Goal: Information Seeking & Learning: Learn about a topic

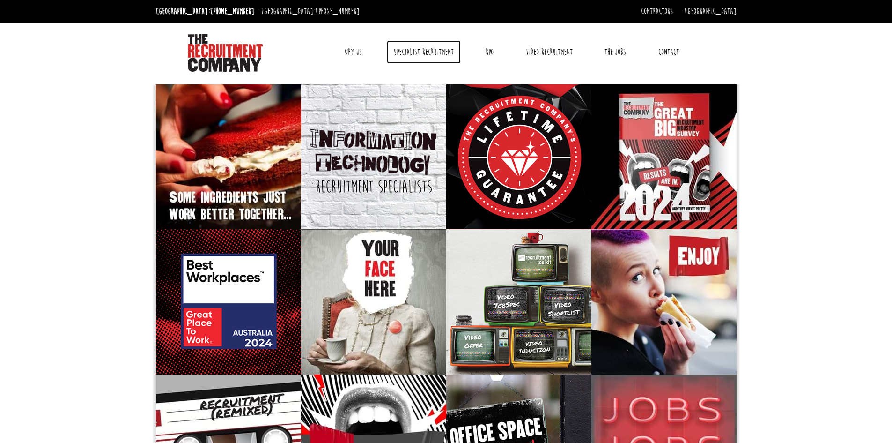
click at [430, 51] on link "Specialist Recruitment" at bounding box center [424, 51] width 74 height 23
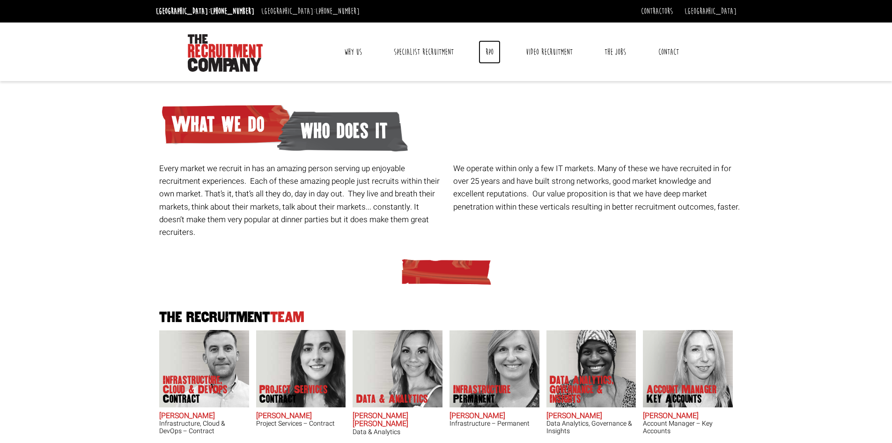
click at [486, 51] on link "RPO" at bounding box center [490, 51] width 22 height 23
click at [232, 60] on img at bounding box center [225, 52] width 75 height 37
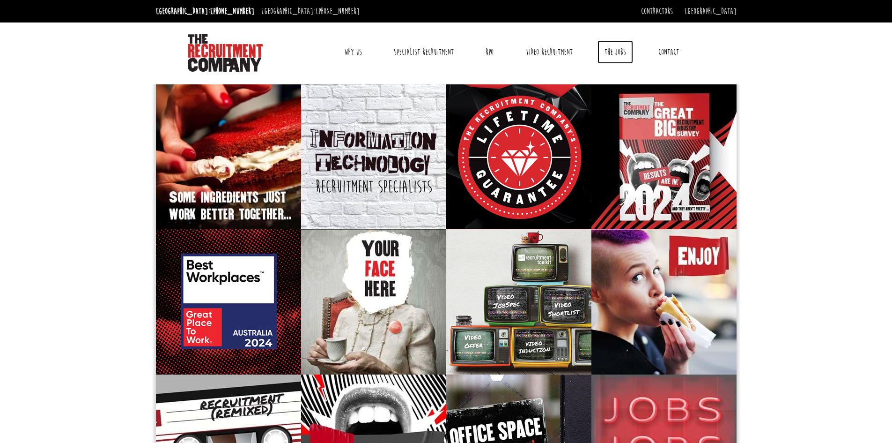
click at [612, 52] on link "The Jobs" at bounding box center [616, 51] width 36 height 23
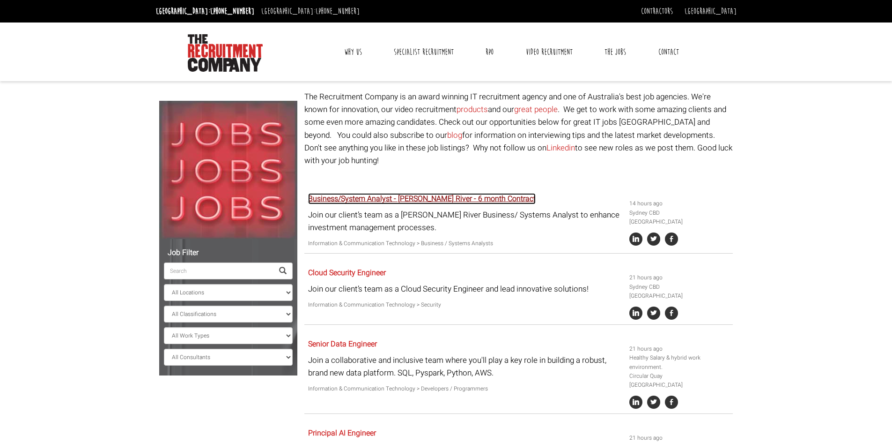
click at [429, 193] on link "Business/System Analyst - Charles River - 6 month Contract" at bounding box center [422, 198] width 228 height 11
